Goal: Transaction & Acquisition: Purchase product/service

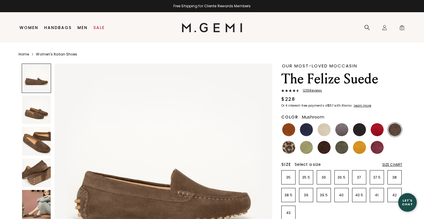
click at [36, 206] on img at bounding box center [36, 204] width 29 height 29
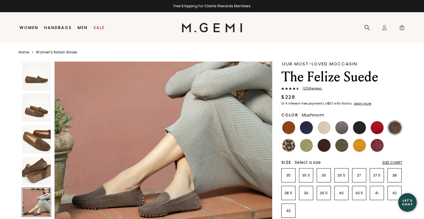
scroll to position [952, 0]
click at [290, 144] on img at bounding box center [288, 145] width 13 height 13
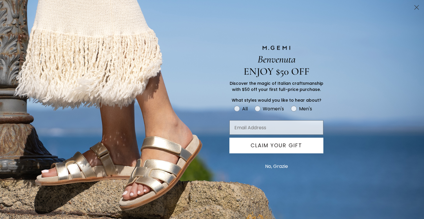
click at [415, 6] on circle "Close dialog" at bounding box center [417, 8] width 10 height 10
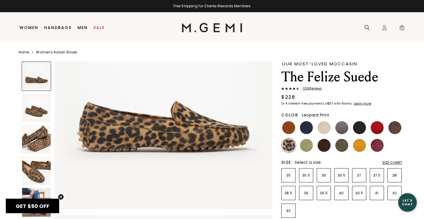
scroll to position [63, 0]
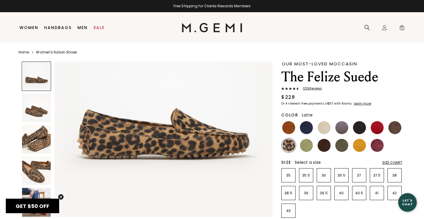
click at [325, 125] on img at bounding box center [324, 127] width 13 height 13
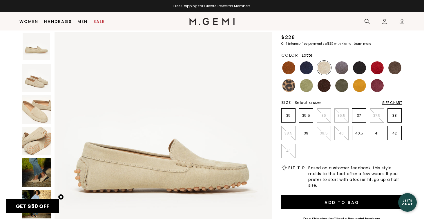
scroll to position [52, 0]
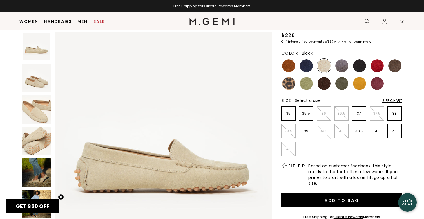
click at [361, 64] on img at bounding box center [359, 65] width 13 height 13
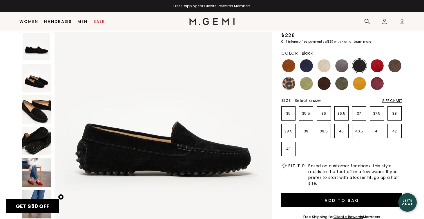
click at [34, 112] on img at bounding box center [36, 109] width 29 height 29
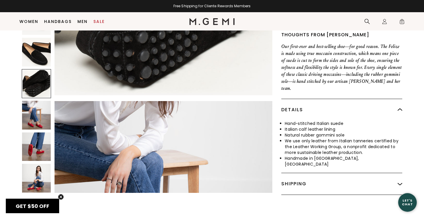
scroll to position [253, 0]
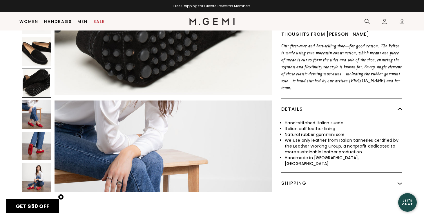
click at [41, 137] on img at bounding box center [36, 146] width 29 height 29
